Goal: Task Accomplishment & Management: Manage account settings

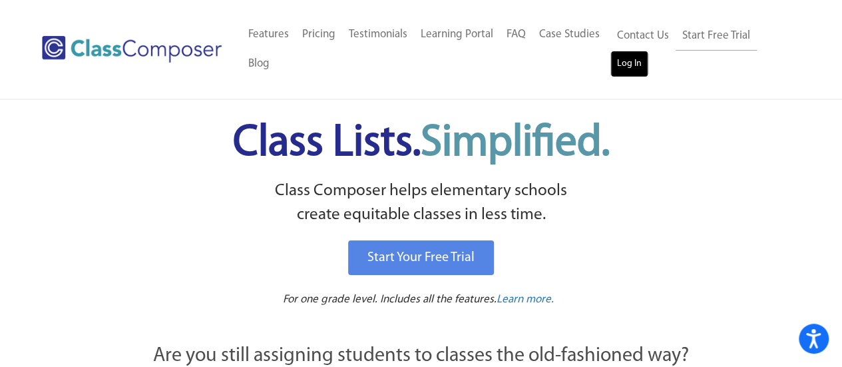
click at [633, 69] on link "Log In" at bounding box center [629, 64] width 38 height 27
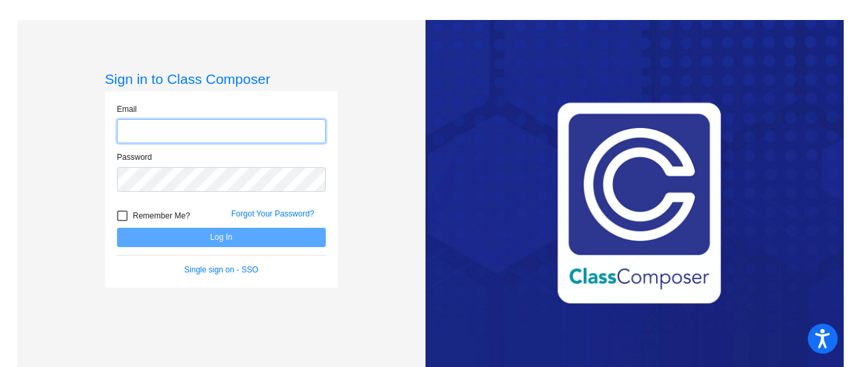
type input "[PERSON_NAME][EMAIL_ADDRESS][PERSON_NAME][DOMAIN_NAME]"
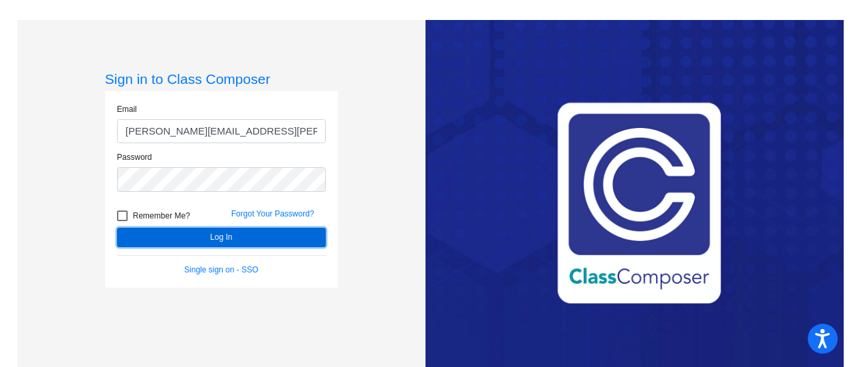
click at [286, 237] on button "Log In" at bounding box center [221, 237] width 209 height 19
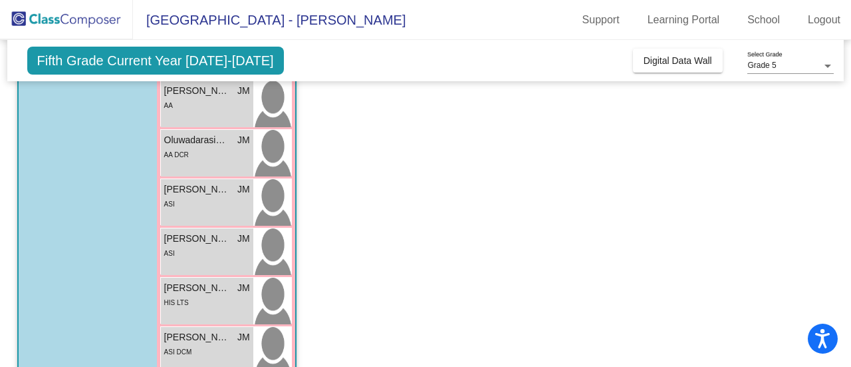
scroll to position [556, 0]
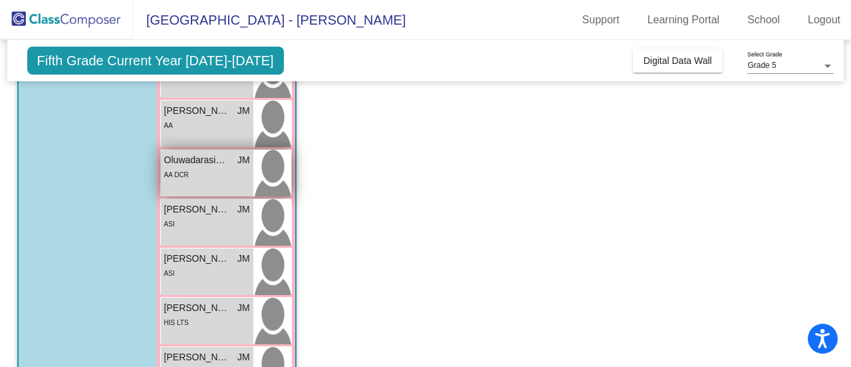
click at [209, 167] on div "AA DCR" at bounding box center [207, 174] width 86 height 14
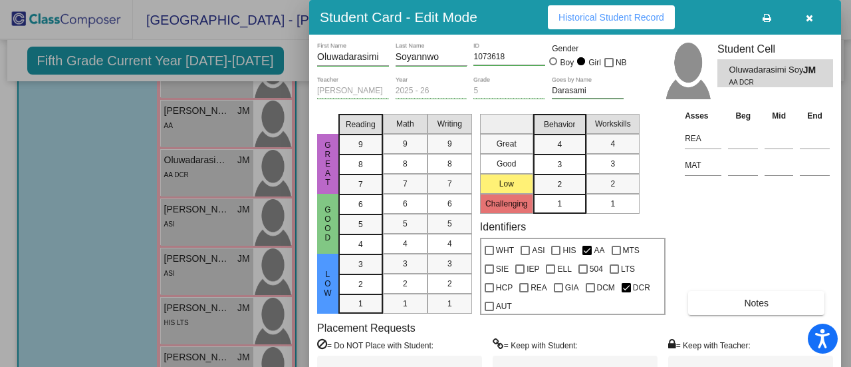
click at [349, 58] on input "Oluwadarasimi" at bounding box center [353, 57] width 72 height 11
click at [810, 17] on icon "button" at bounding box center [809, 17] width 7 height 9
